Goal: Task Accomplishment & Management: Manage account settings

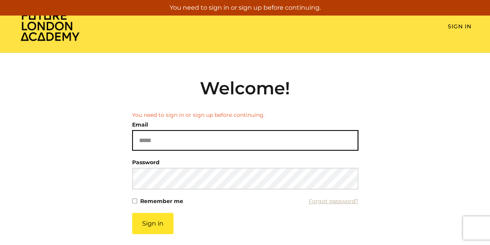
click at [176, 137] on input "Email" at bounding box center [245, 140] width 226 height 21
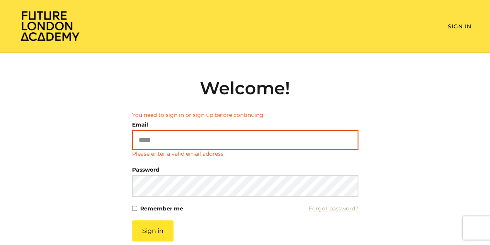
type input "**********"
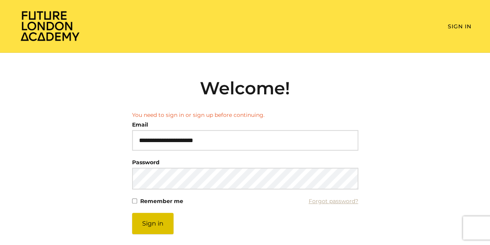
click at [155, 224] on button "Sign in" at bounding box center [152, 222] width 41 height 21
click at [141, 229] on button "Sign in" at bounding box center [152, 222] width 41 height 21
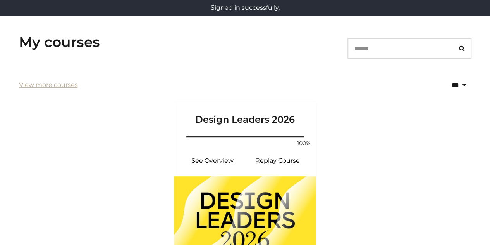
scroll to position [155, 0]
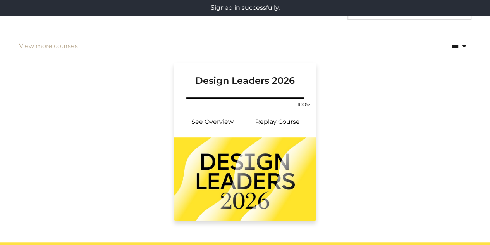
click at [247, 162] on img at bounding box center [245, 178] width 143 height 83
